Goal: Navigation & Orientation: Find specific page/section

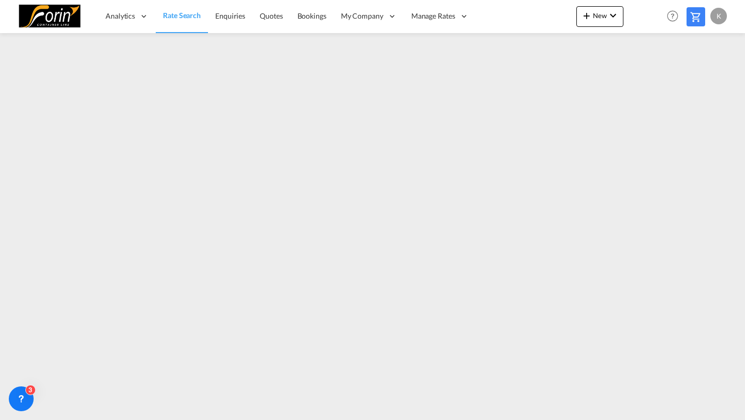
click at [718, 11] on div "K" at bounding box center [719, 16] width 17 height 17
click at [697, 49] on button "My Profile" at bounding box center [706, 45] width 67 height 21
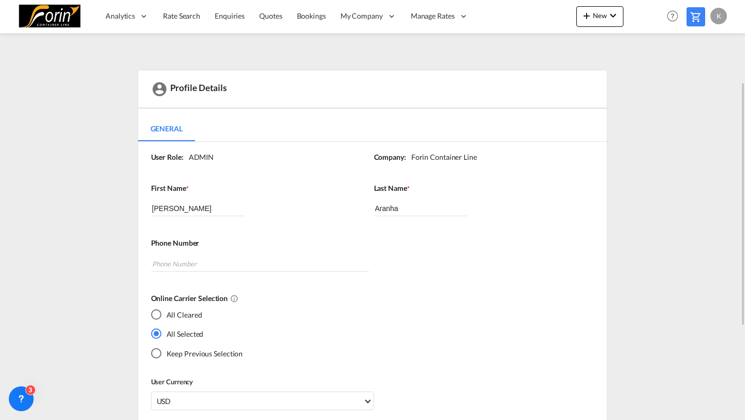
scroll to position [52, 0]
